Goal: Information Seeking & Learning: Learn about a topic

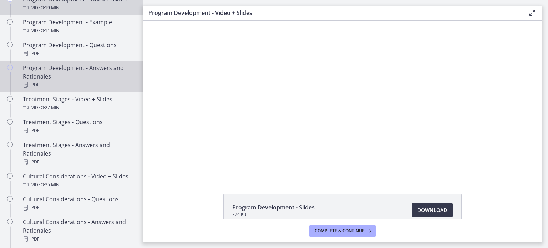
scroll to position [314, 0]
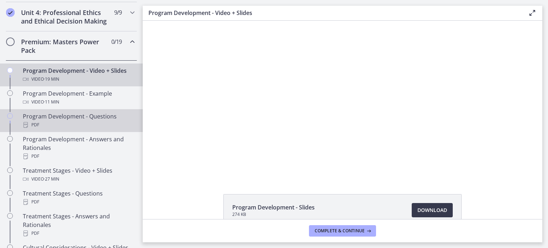
click at [71, 128] on div "Program Development - Questions PDF" at bounding box center [78, 120] width 111 height 17
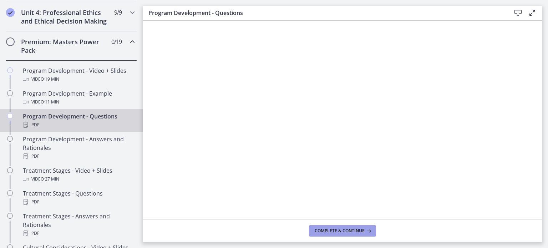
click at [351, 230] on span "Complete & continue" at bounding box center [339, 231] width 50 height 6
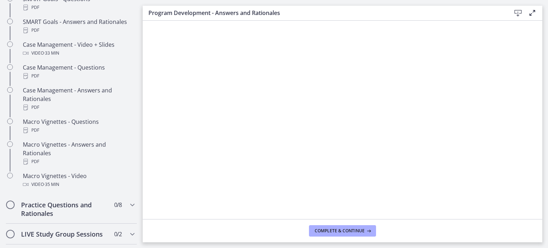
scroll to position [667, 0]
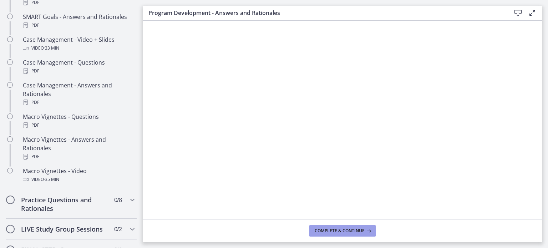
click at [339, 234] on button "Complete & continue" at bounding box center [342, 230] width 67 height 11
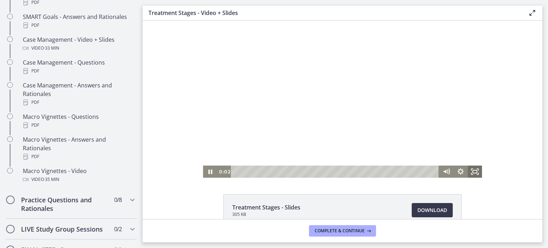
click at [475, 175] on icon "Fullscreen" at bounding box center [474, 171] width 14 height 12
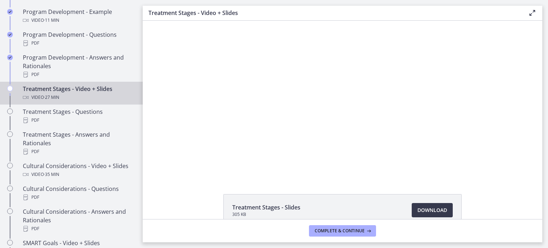
scroll to position [390, 0]
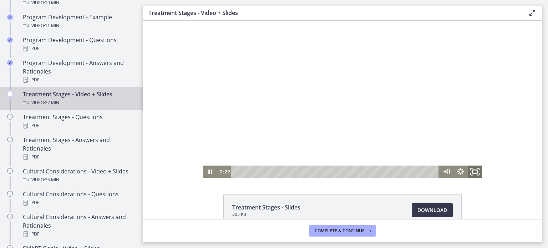
click at [469, 171] on icon "Fullscreen" at bounding box center [474, 171] width 17 height 15
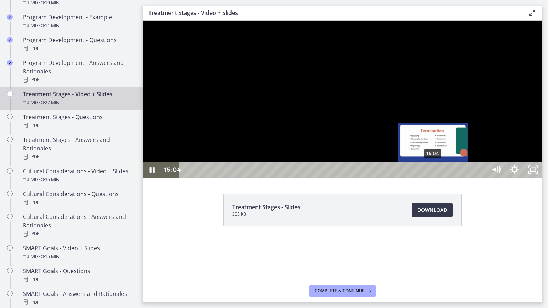
click at [433, 178] on div "15:04" at bounding box center [334, 170] width 296 height 16
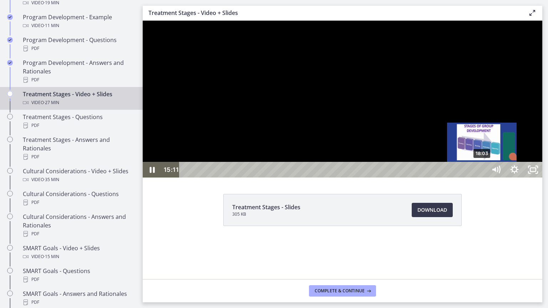
click at [482, 178] on div "18:03" at bounding box center [334, 170] width 296 height 16
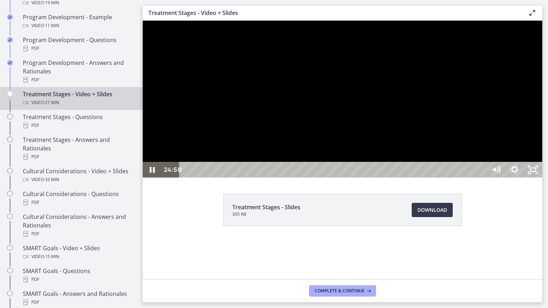
click at [426, 178] on div at bounding box center [342, 99] width 399 height 157
click at [542, 178] on div at bounding box center [342, 99] width 399 height 157
click at [482, 178] on div "25:10" at bounding box center [334, 170] width 296 height 16
click at [462, 178] on div at bounding box center [342, 99] width 399 height 157
click at [482, 178] on div "24:42" at bounding box center [334, 170] width 296 height 16
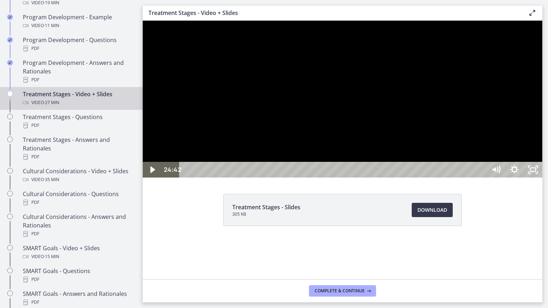
click at [503, 178] on div at bounding box center [342, 99] width 399 height 157
click at [489, 178] on div at bounding box center [342, 99] width 399 height 157
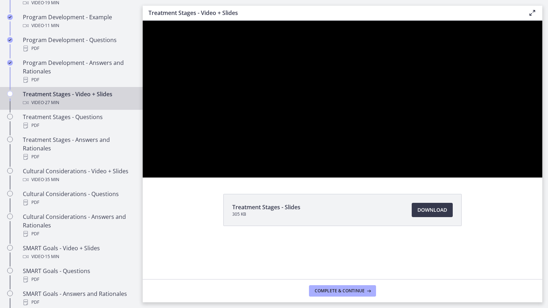
click at [488, 178] on div at bounding box center [342, 99] width 399 height 157
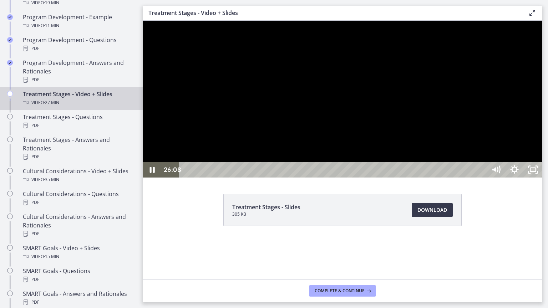
click at [398, 145] on div at bounding box center [342, 99] width 399 height 157
click at [398, 146] on div at bounding box center [342, 99] width 399 height 157
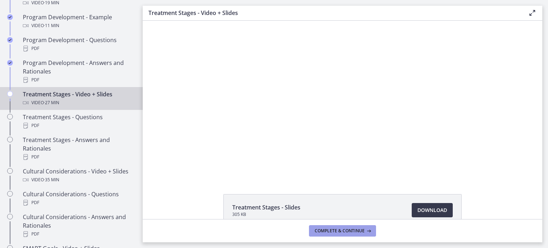
click at [353, 231] on span "Complete & continue" at bounding box center [339, 231] width 50 height 6
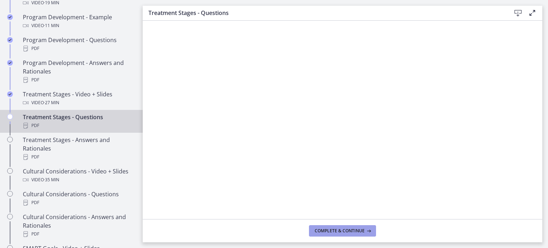
click at [347, 228] on span "Complete & continue" at bounding box center [339, 231] width 50 height 6
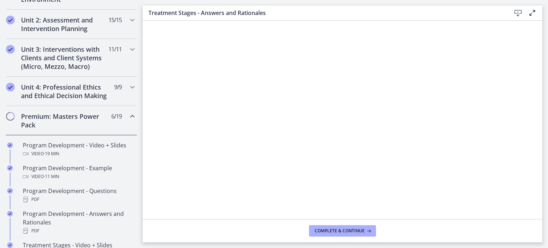
scroll to position [157, 0]
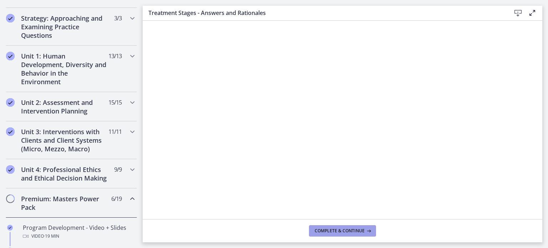
click at [339, 235] on button "Complete & continue" at bounding box center [342, 230] width 67 height 11
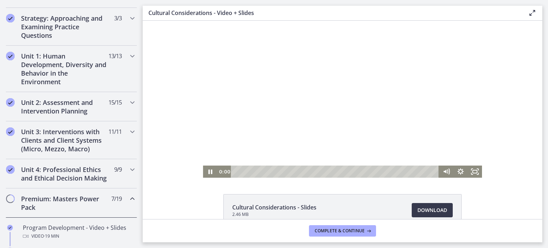
click at [350, 96] on div at bounding box center [342, 99] width 279 height 157
